Goal: Check status

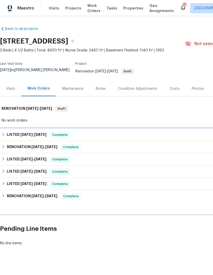
click at [35, 136] on span "[DATE] - [DATE]" at bounding box center [33, 135] width 26 height 4
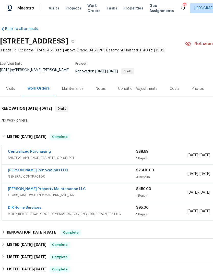
click at [78, 211] on div "DIR Home Services" at bounding box center [72, 208] width 128 height 6
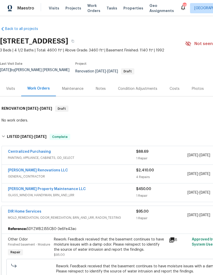
click at [169, 192] on div "$450.00" at bounding box center [161, 189] width 51 height 5
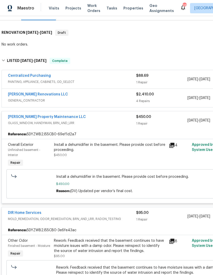
scroll to position [76, 0]
click at [170, 147] on icon at bounding box center [172, 145] width 5 height 5
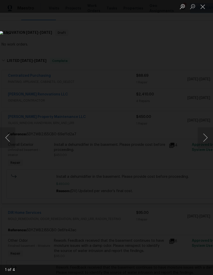
click at [206, 142] on button "Next image" at bounding box center [205, 137] width 15 height 20
click at [204, 9] on button "Close lightbox" at bounding box center [203, 6] width 10 height 9
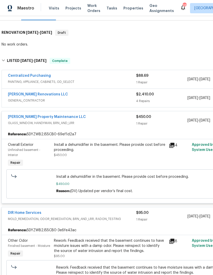
click at [45, 118] on link "[PERSON_NAME] Property Maintenance LLC" at bounding box center [47, 117] width 78 height 4
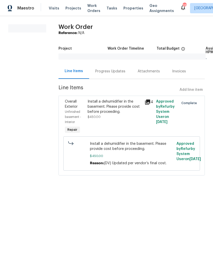
click at [113, 64] on div "Project Work Order Timeline Total Budget $0.00 Assigned HPM -" at bounding box center [132, 54] width 147 height 20
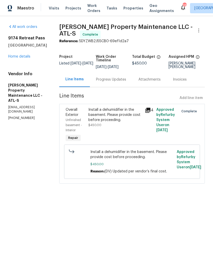
click at [121, 87] on div "Progress Updates" at bounding box center [111, 79] width 42 height 15
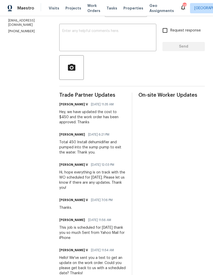
scroll to position [88, 0]
